Goal: Go to known website: Access a specific website the user already knows

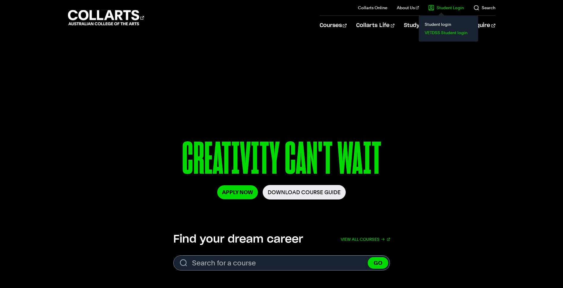
click at [444, 32] on link "VETDSS Student login" at bounding box center [449, 33] width 50 height 8
click at [445, 11] on il "Student Login Student login VETDSS Student login" at bounding box center [441, 7] width 45 height 15
click at [435, 27] on link "Student login" at bounding box center [449, 24] width 50 height 8
click at [431, 21] on link "Student login" at bounding box center [449, 24] width 50 height 8
click at [442, 33] on link "VETDSS Student login" at bounding box center [449, 33] width 50 height 8
